Goal: Task Accomplishment & Management: Manage account settings

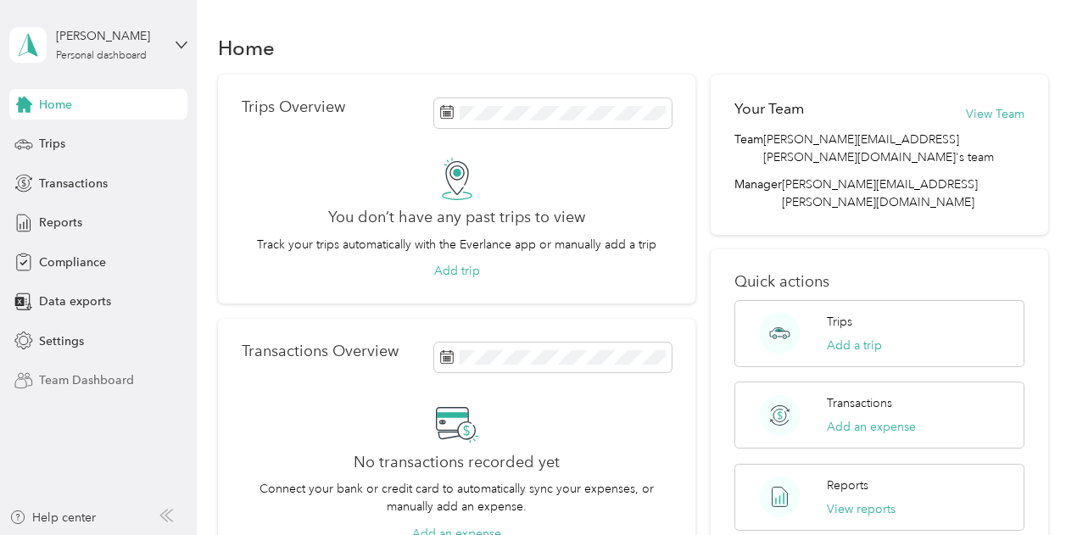
click at [82, 372] on span "Team Dashboard" at bounding box center [86, 380] width 95 height 18
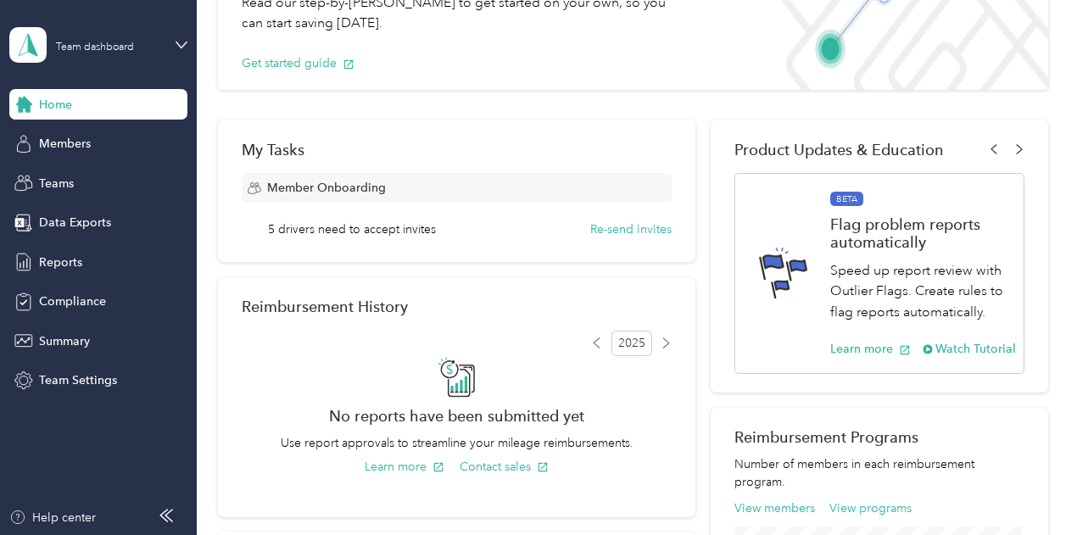
scroll to position [112, 0]
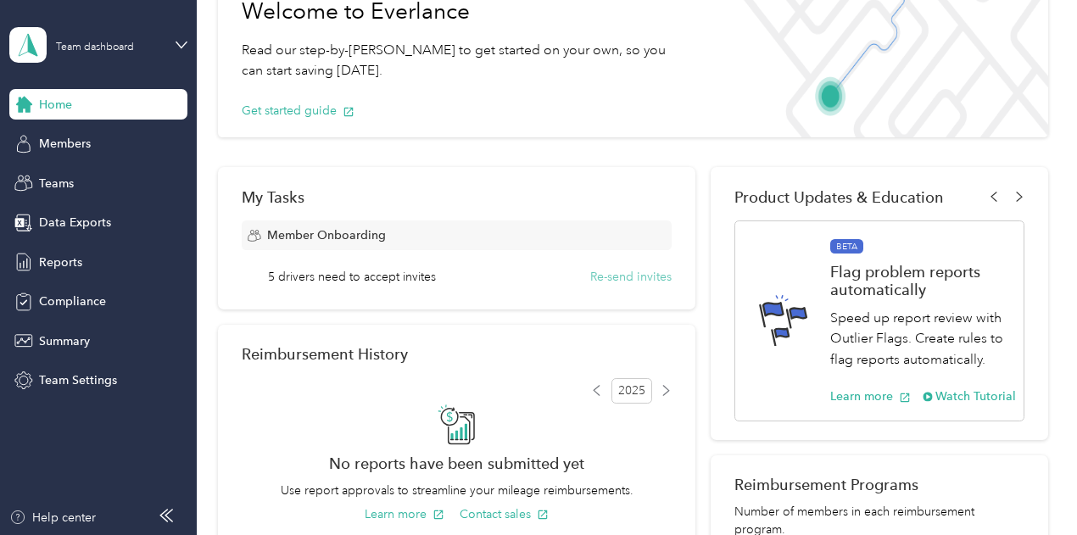
click at [595, 272] on button "Re-send invites" at bounding box center [630, 277] width 81 height 18
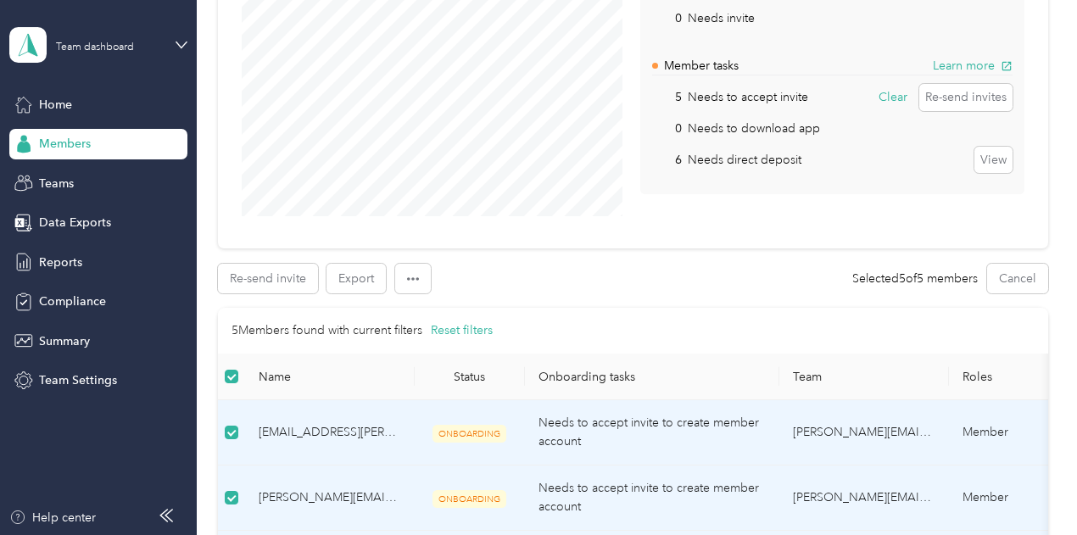
scroll to position [339, 0]
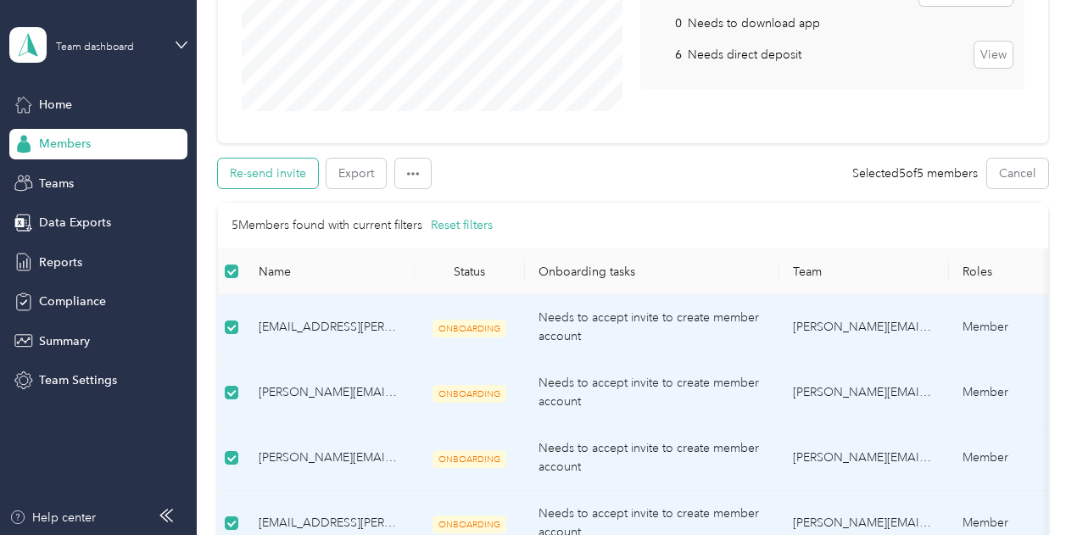
click at [250, 173] on button "Re-send invite" at bounding box center [268, 174] width 100 height 30
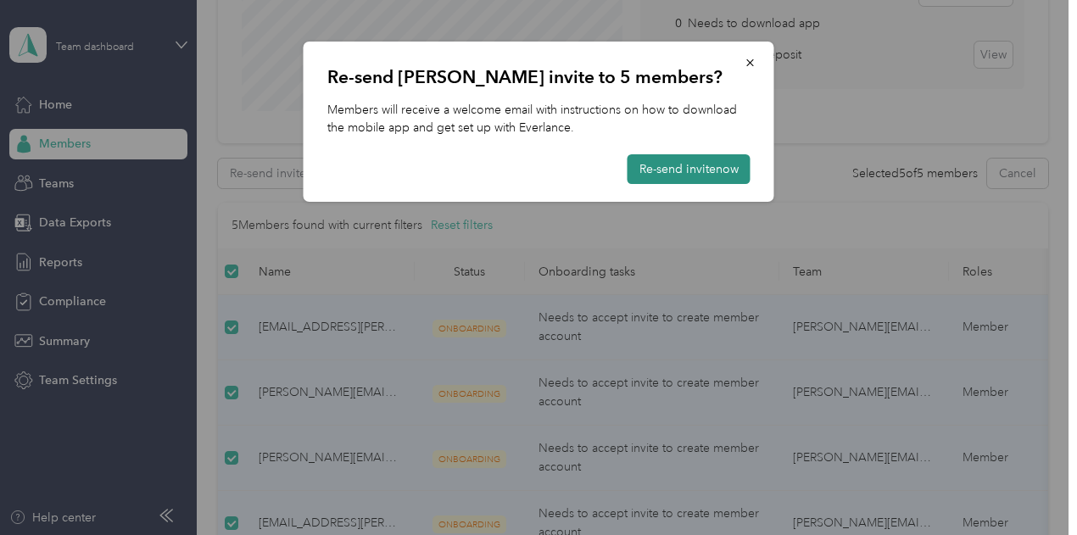
click at [709, 172] on button "Re-send invite now" at bounding box center [689, 169] width 123 height 30
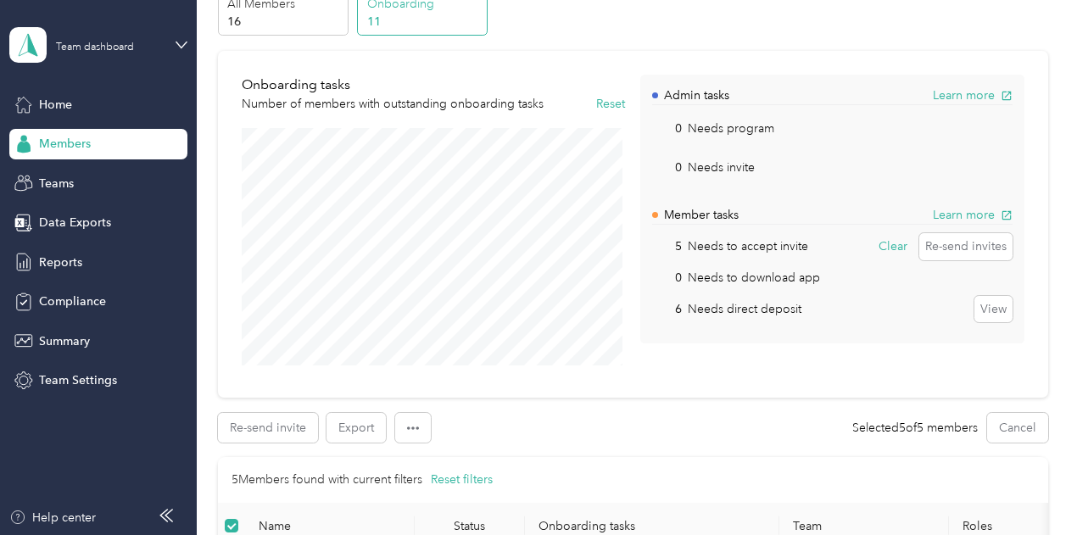
scroll to position [0, 0]
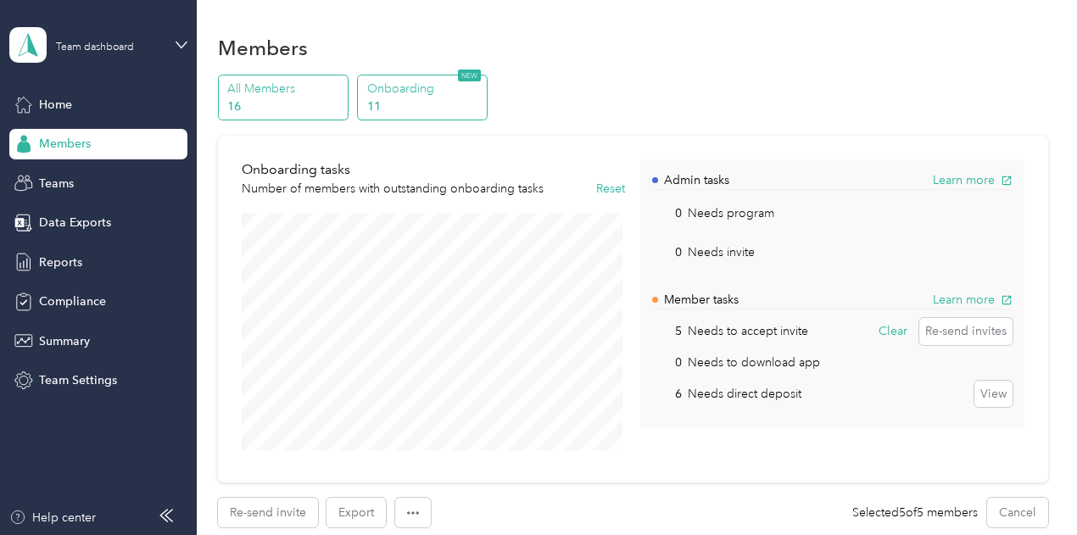
click at [275, 85] on p "All Members" at bounding box center [284, 89] width 115 height 18
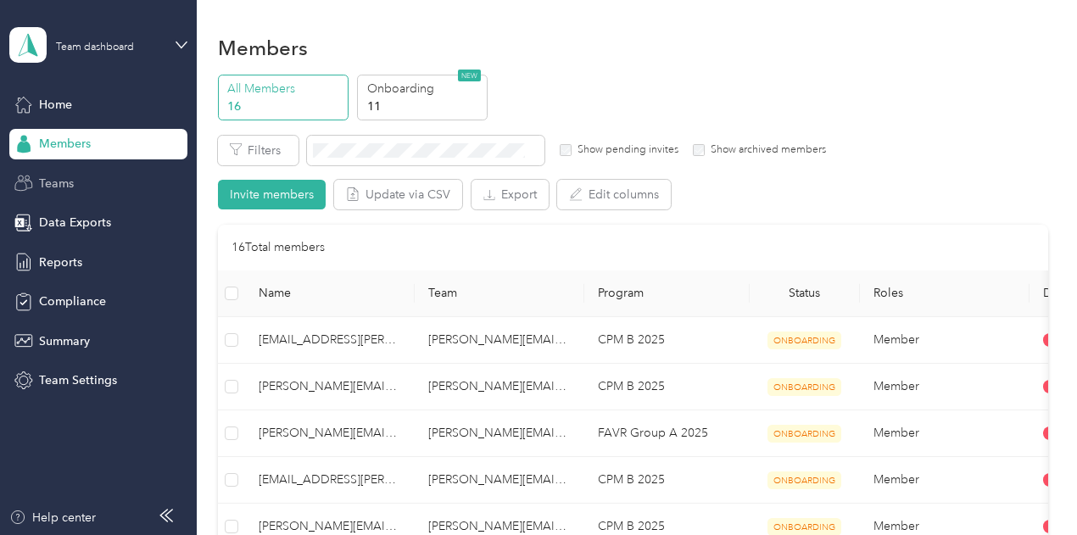
click at [51, 186] on span "Teams" at bounding box center [56, 184] width 35 height 18
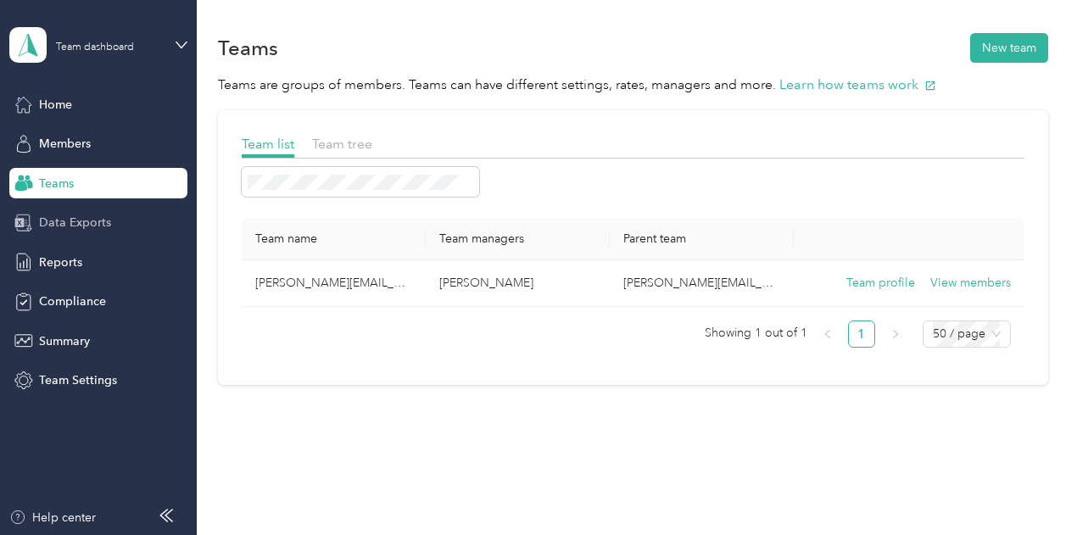
click at [98, 226] on span "Data Exports" at bounding box center [75, 223] width 72 height 18
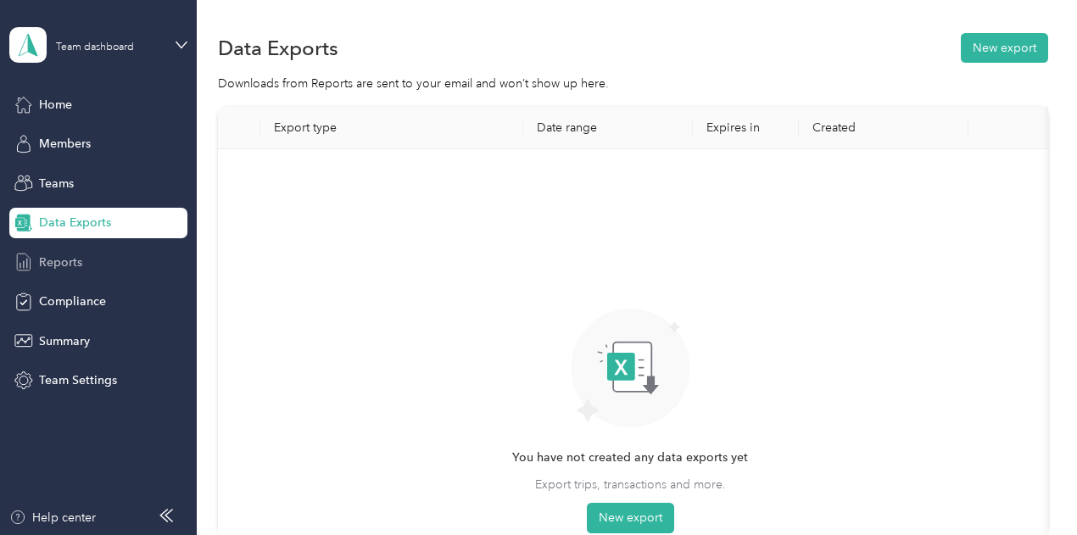
click at [75, 267] on span "Reports" at bounding box center [60, 263] width 43 height 18
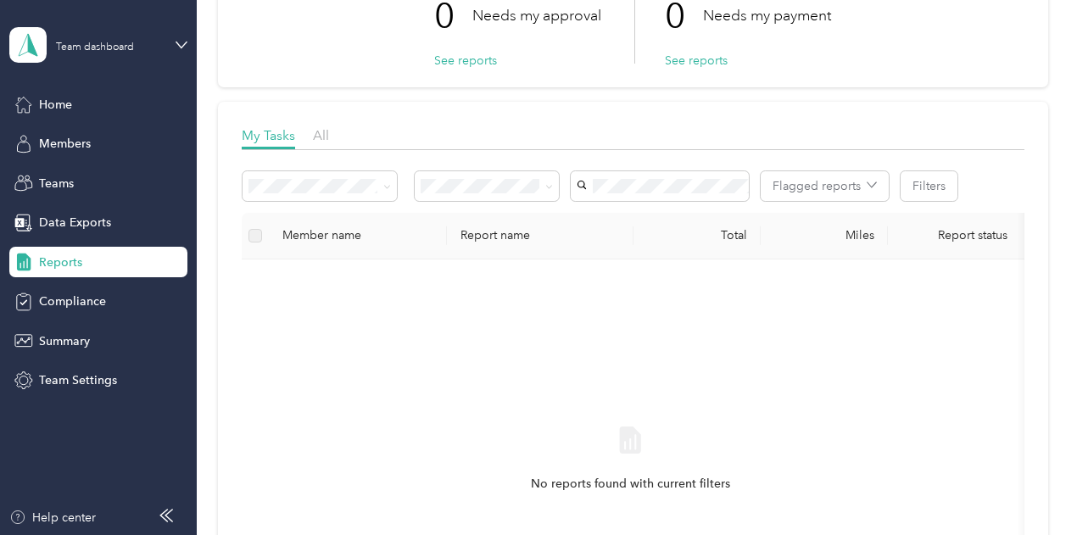
scroll to position [254, 0]
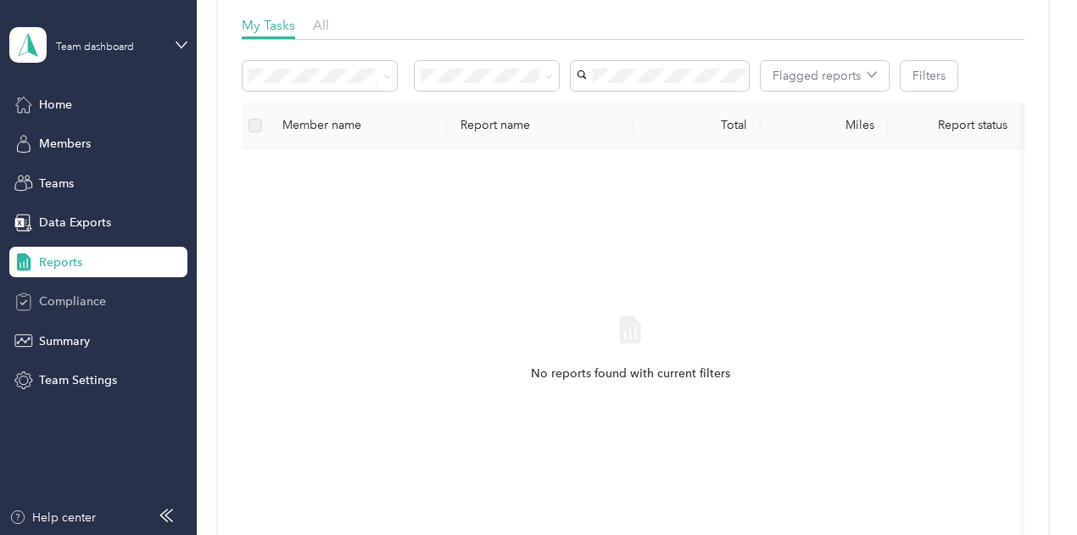
click at [80, 304] on span "Compliance" at bounding box center [72, 302] width 67 height 18
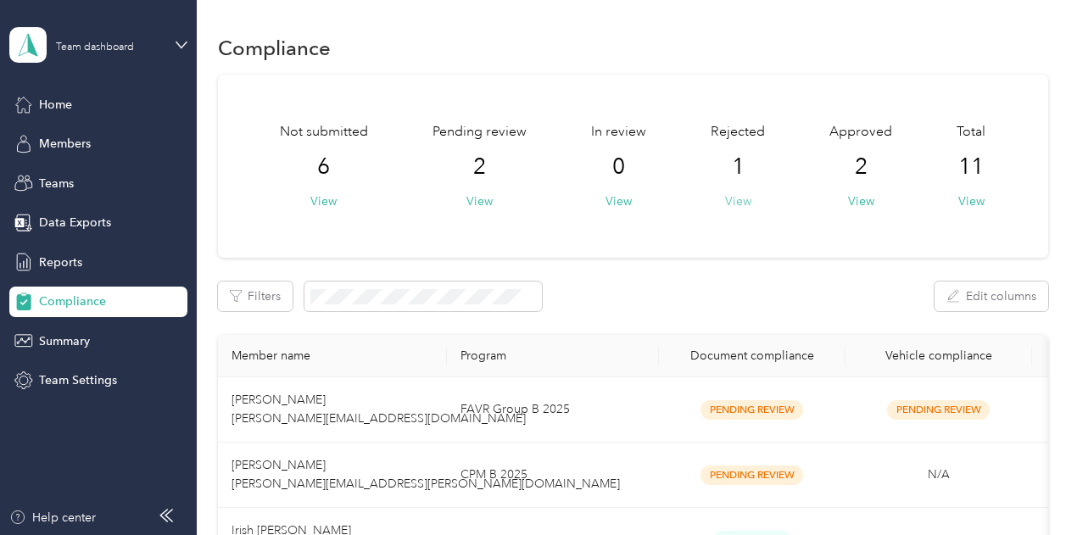
click at [734, 203] on button "View" at bounding box center [738, 202] width 26 height 18
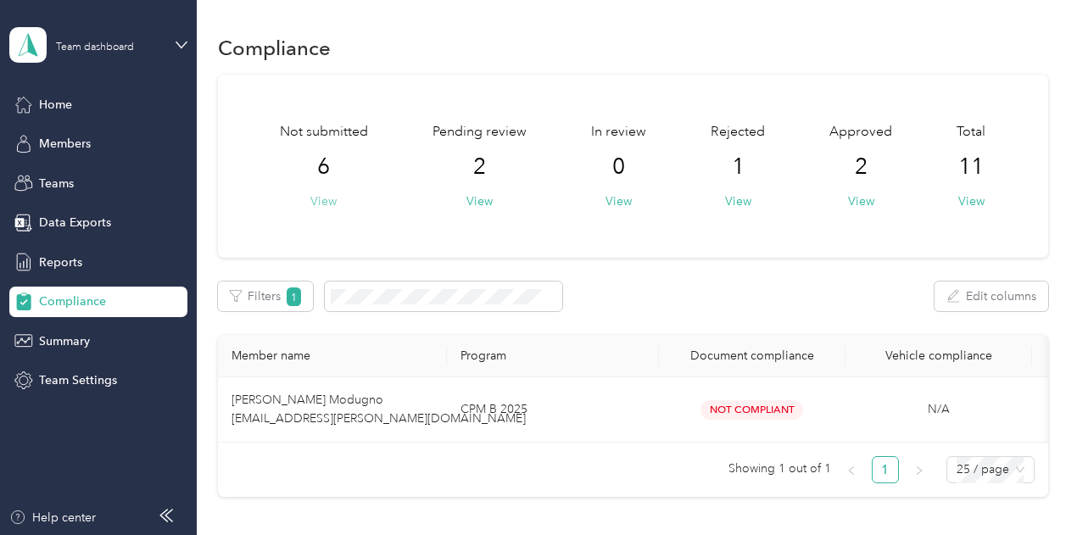
click at [313, 202] on button "View" at bounding box center [323, 202] width 26 height 18
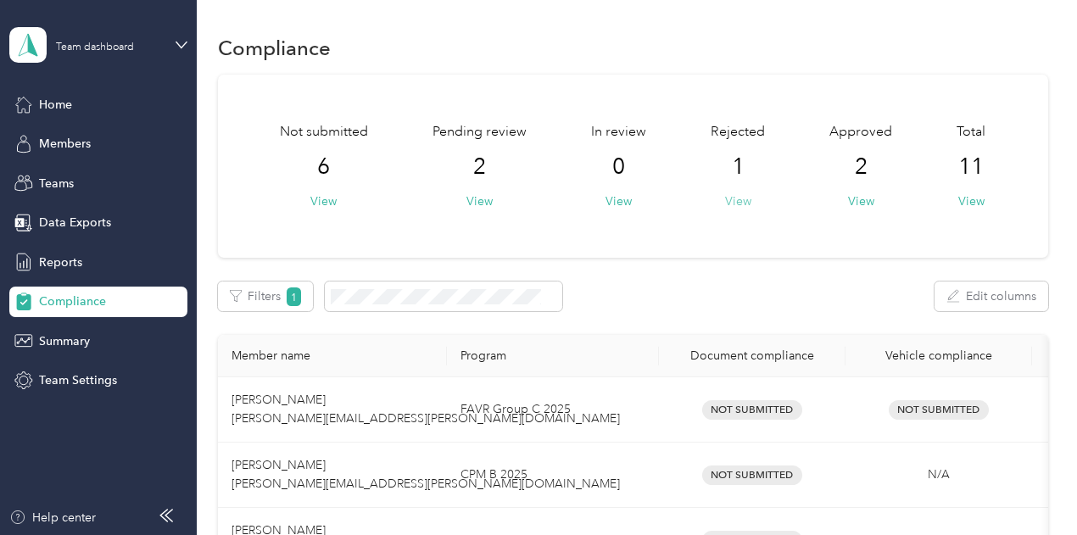
click at [734, 201] on button "View" at bounding box center [738, 202] width 26 height 18
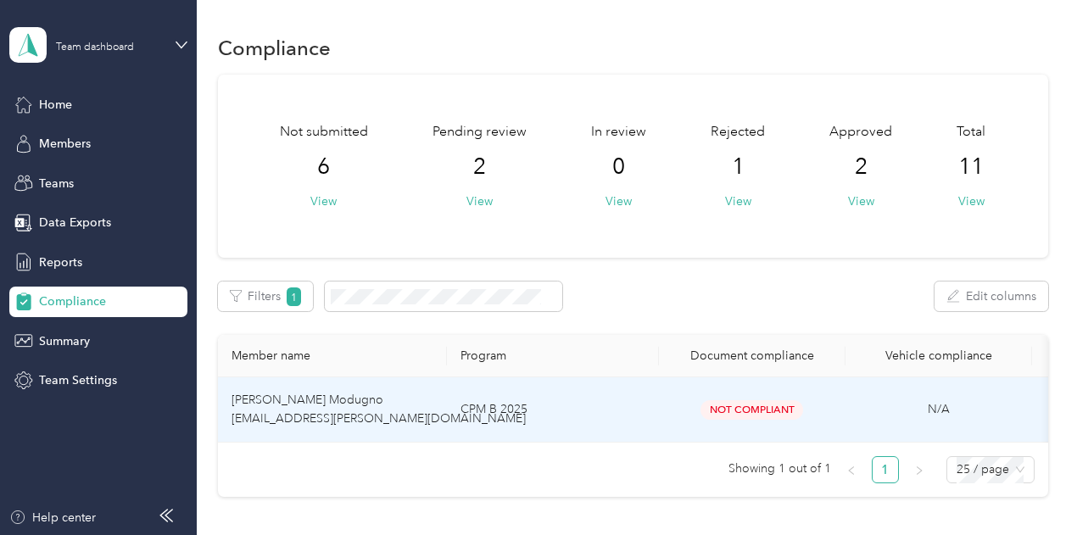
click at [445, 410] on td "Kelly E. Modugno kelly.modugno@optioncare.com" at bounding box center [332, 409] width 229 height 65
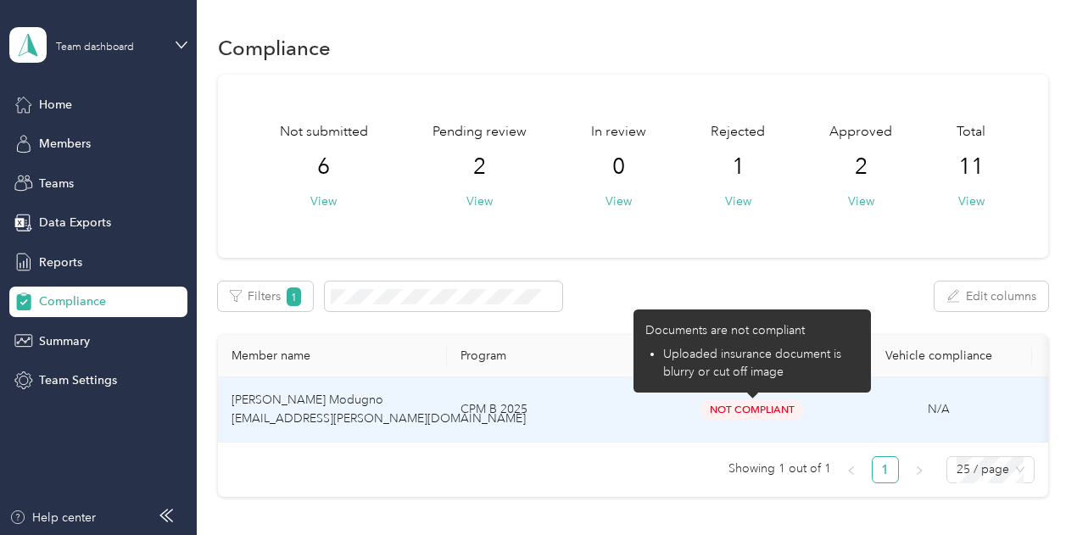
click at [730, 410] on span "Not Compliant" at bounding box center [752, 410] width 103 height 20
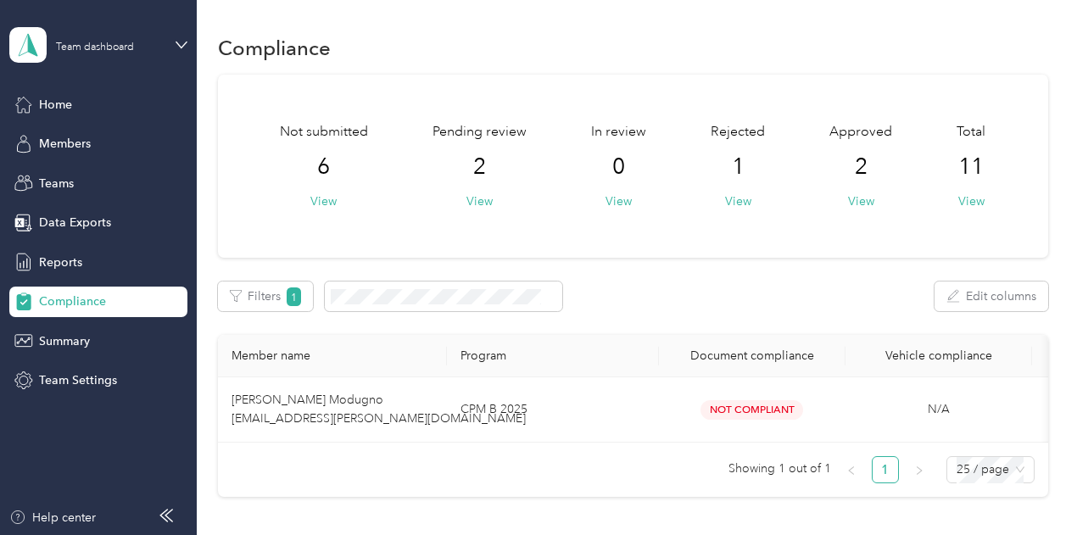
click at [855, 170] on span "2" at bounding box center [861, 167] width 13 height 27
click at [860, 202] on button "View" at bounding box center [861, 202] width 26 height 18
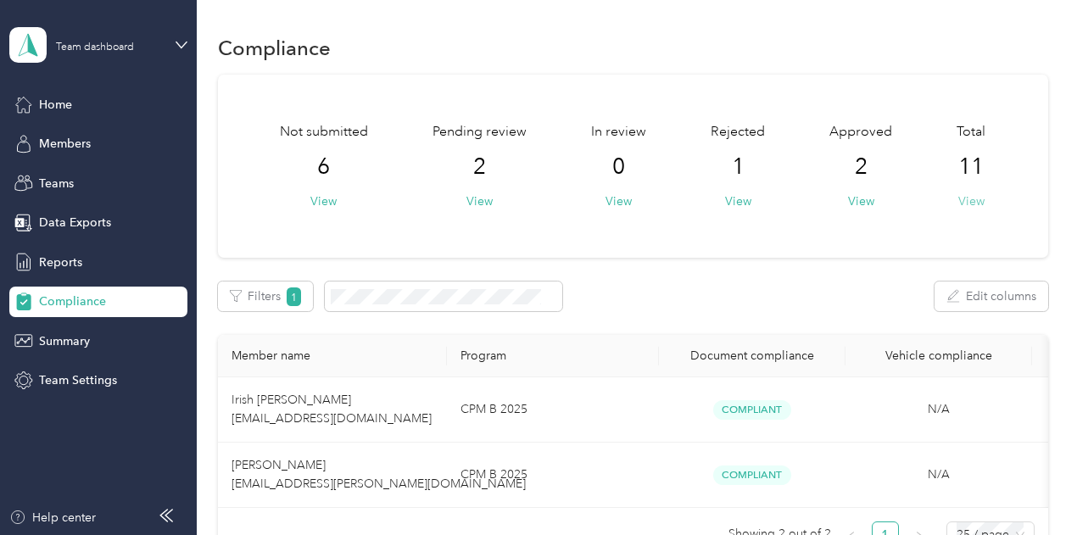
click at [960, 203] on button "View" at bounding box center [971, 202] width 26 height 18
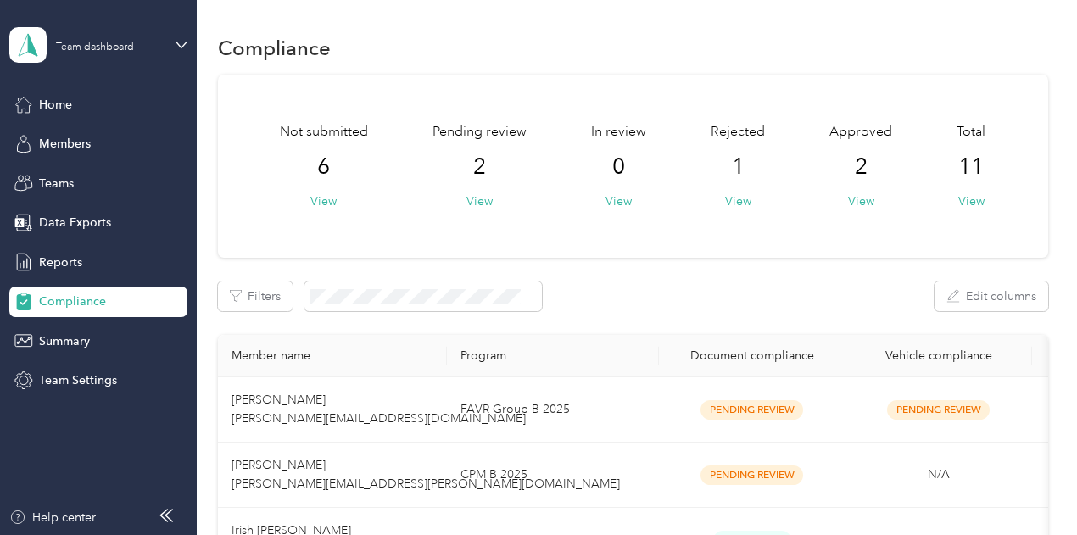
click at [478, 174] on span "2" at bounding box center [479, 167] width 13 height 27
click at [468, 198] on button "View" at bounding box center [479, 202] width 26 height 18
click at [324, 198] on button "View" at bounding box center [323, 202] width 26 height 18
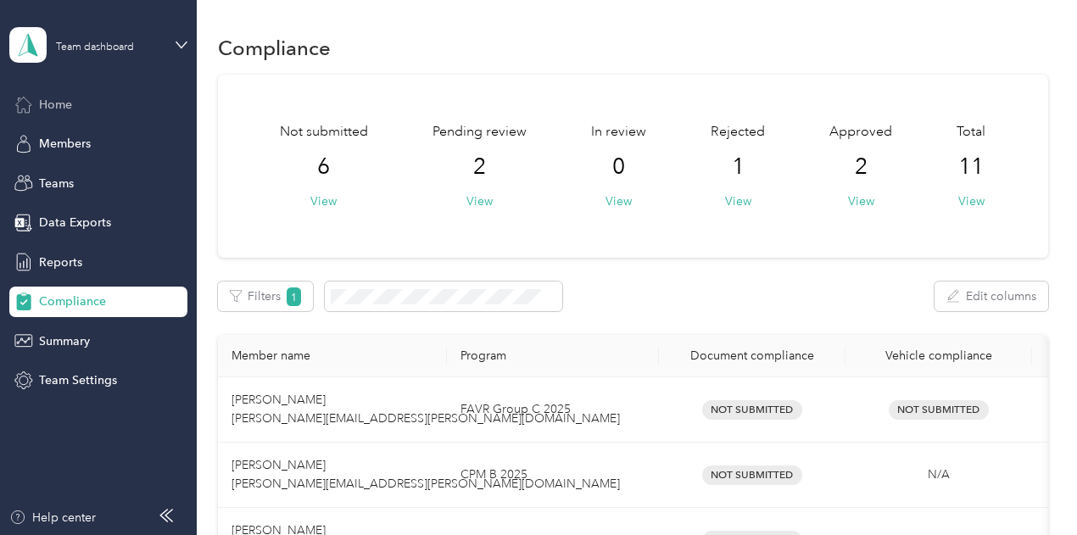
click at [49, 108] on span "Home" at bounding box center [55, 105] width 33 height 18
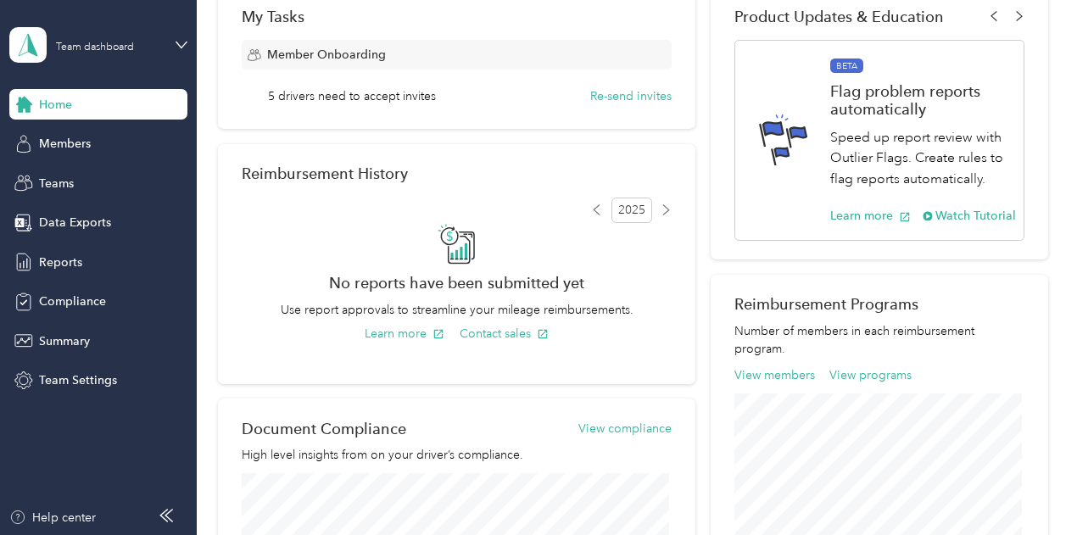
scroll to position [254, 0]
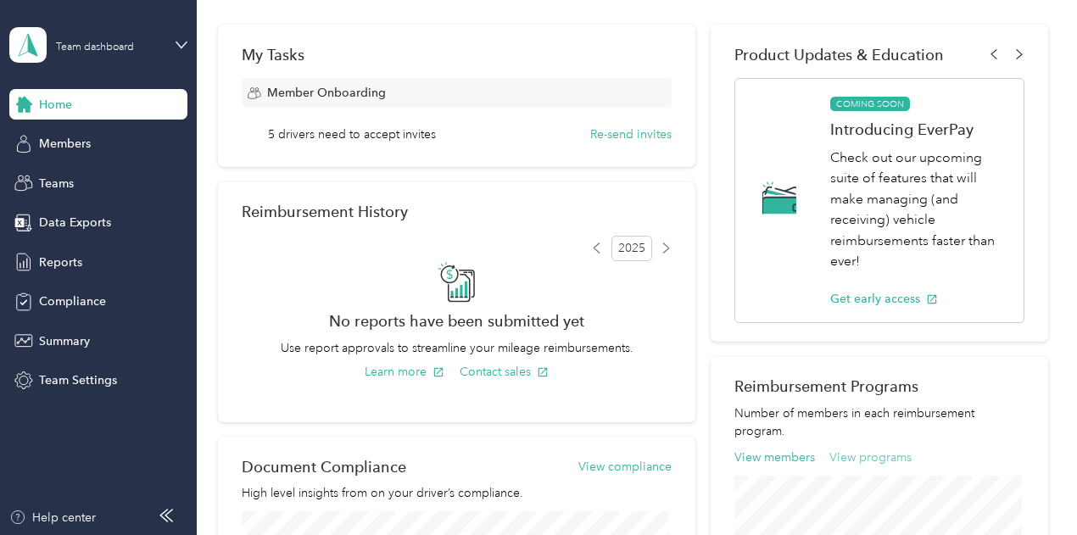
click at [889, 458] on button "View programs" at bounding box center [870, 458] width 82 height 18
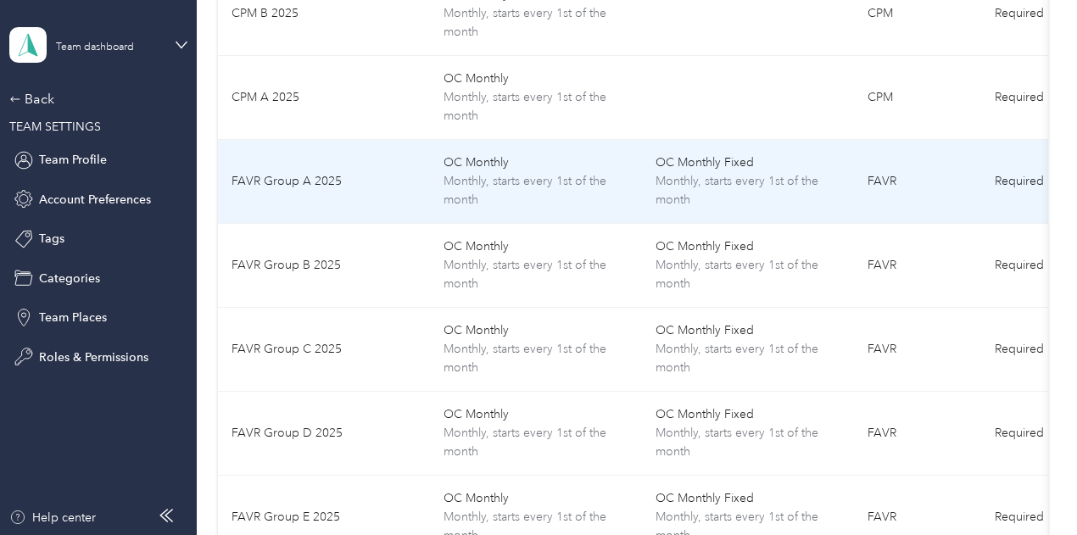
scroll to position [339, 0]
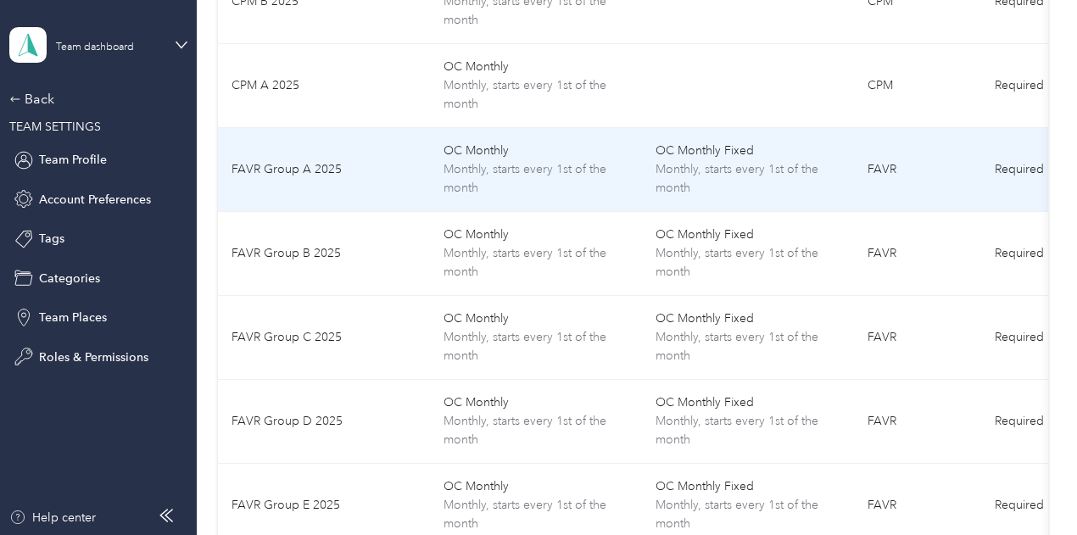
click at [288, 165] on td "FAVR Group A 2025" at bounding box center [324, 170] width 212 height 84
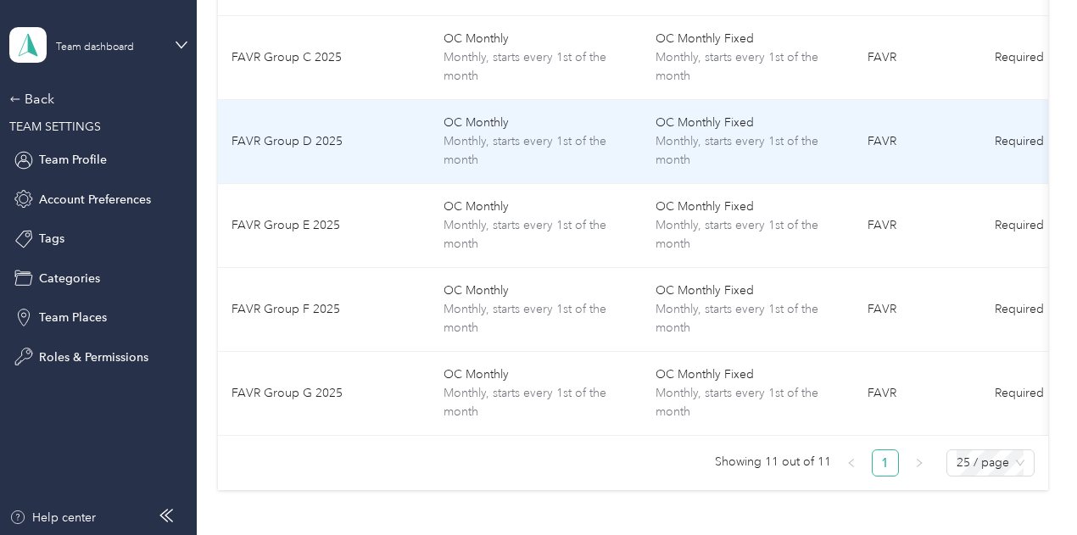
scroll to position [678, 0]
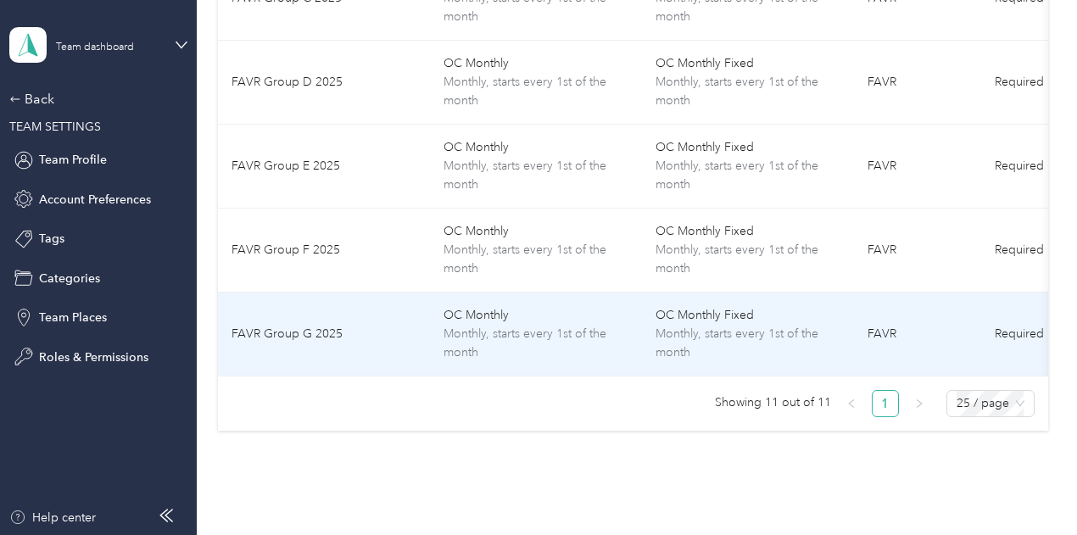
click at [319, 333] on td "FAVR Group G 2025" at bounding box center [324, 335] width 212 height 84
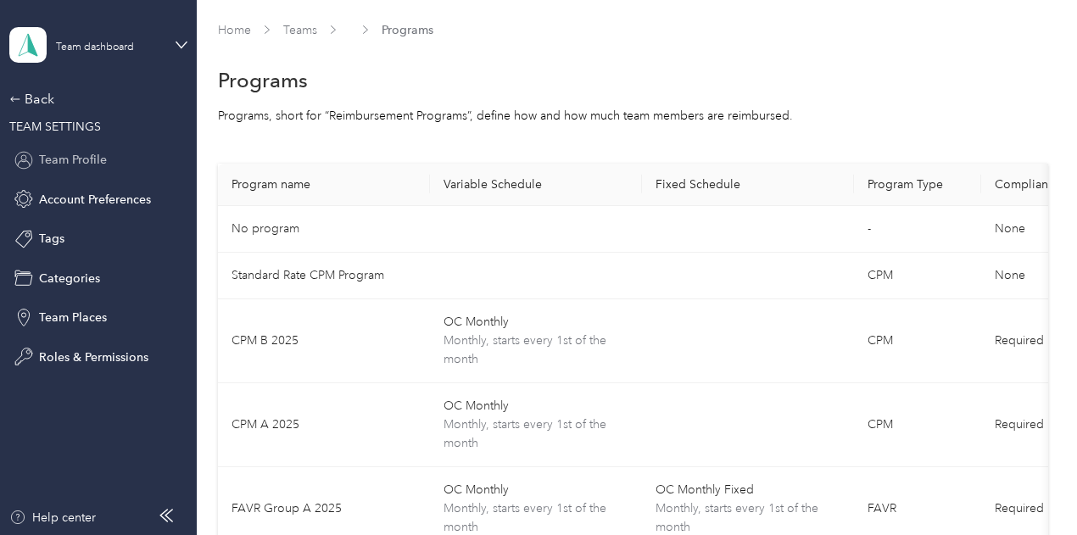
click at [66, 155] on span "Team Profile" at bounding box center [73, 160] width 68 height 18
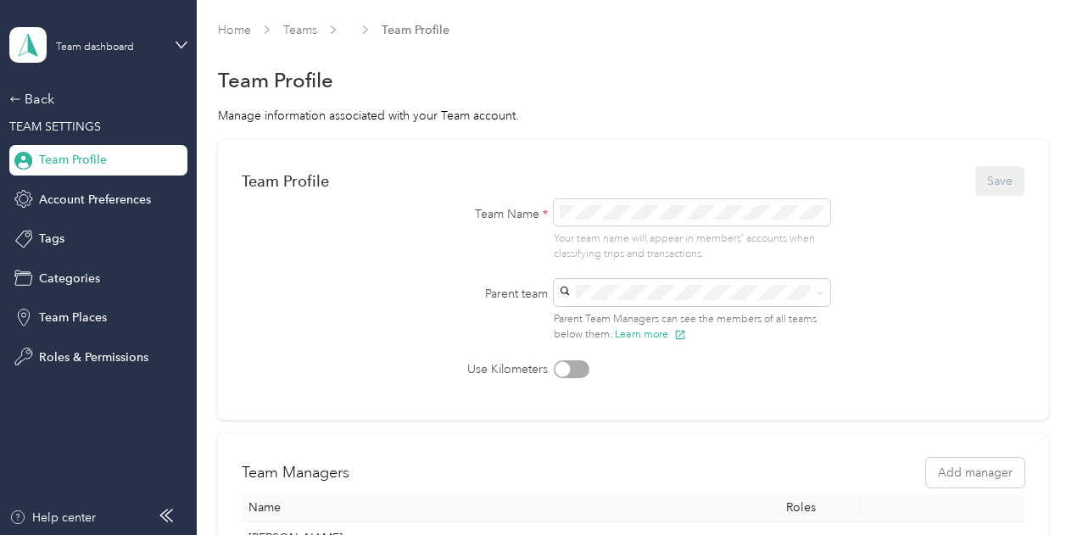
scroll to position [236, 0]
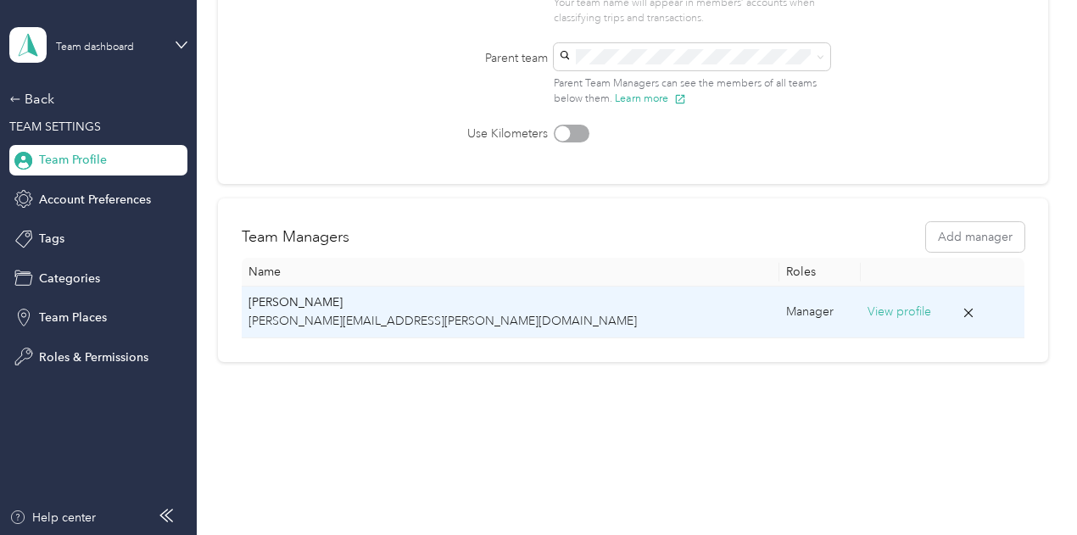
click at [868, 316] on button "View profile" at bounding box center [900, 312] width 64 height 19
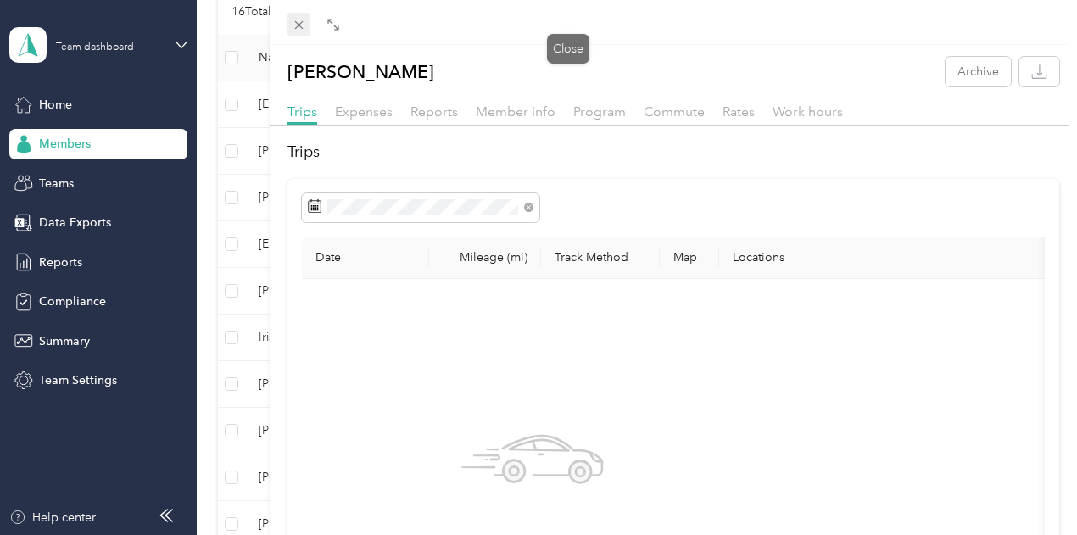
click at [306, 25] on icon at bounding box center [299, 25] width 14 height 14
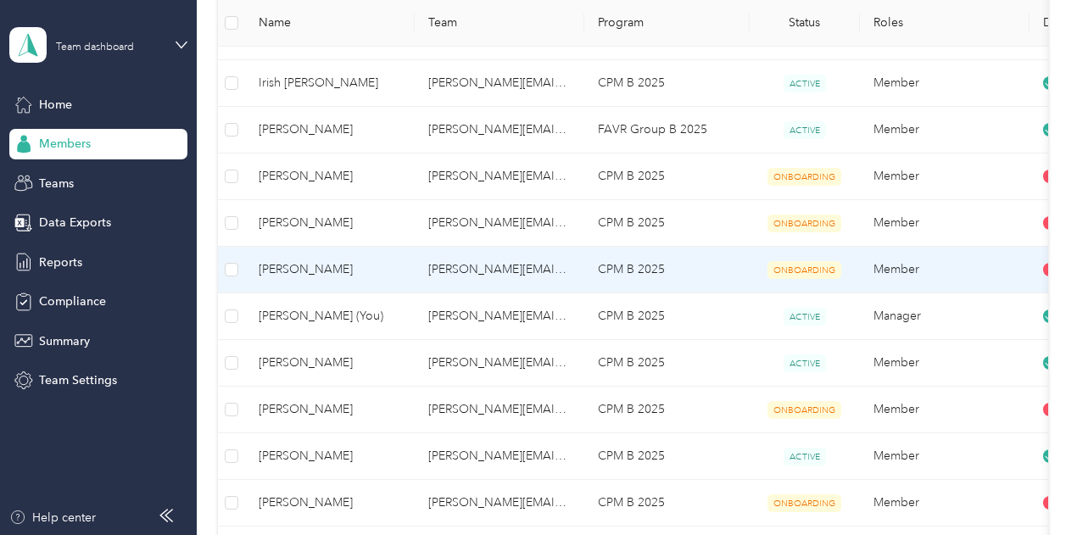
scroll to position [66, 0]
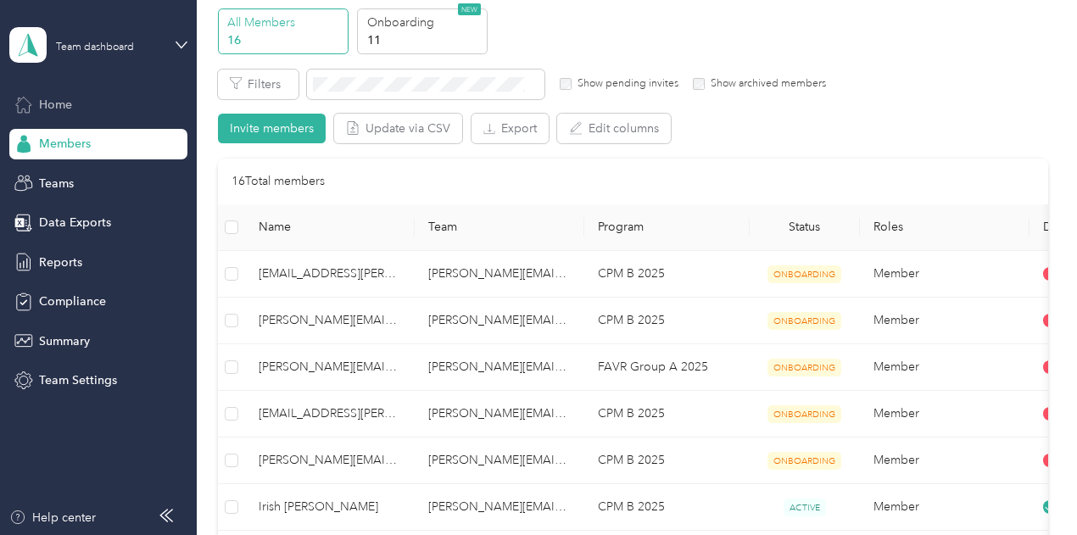
drag, startPoint x: 42, startPoint y: 101, endPoint x: 43, endPoint y: 109, distance: 8.5
click at [42, 102] on span "Home" at bounding box center [55, 105] width 33 height 18
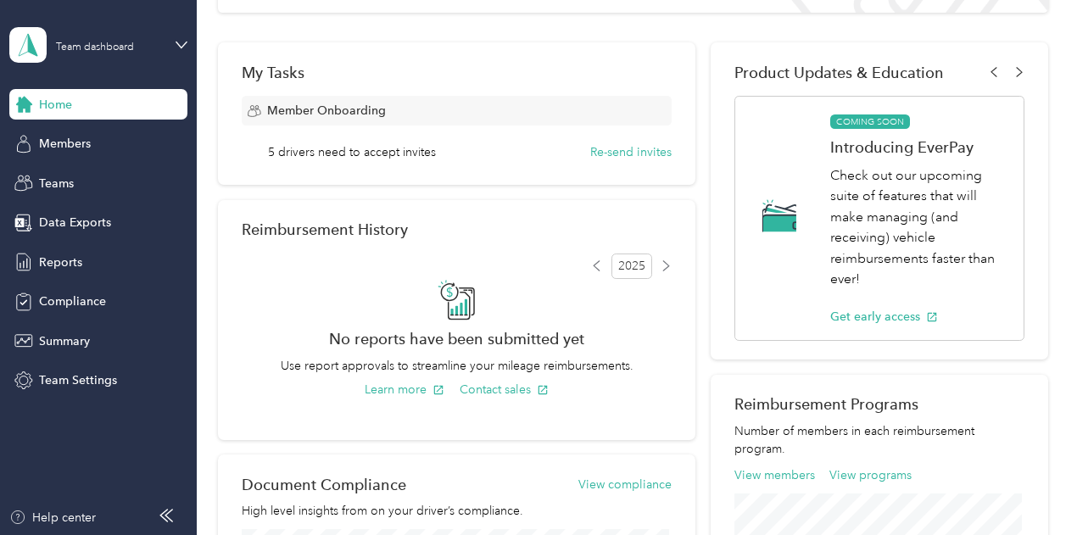
scroll to position [197, 0]
